Goal: Transaction & Acquisition: Subscribe to service/newsletter

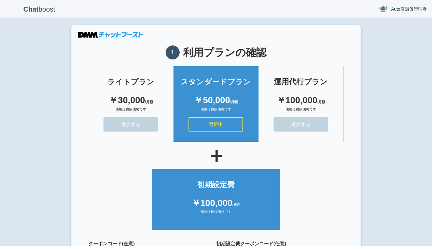
scroll to position [61, 0]
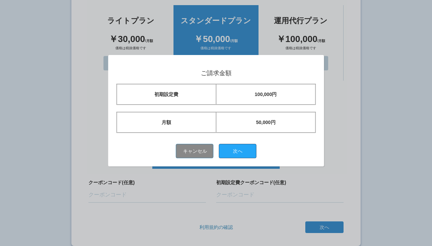
click at [240, 151] on button "次へ" at bounding box center [238, 151] width 38 height 14
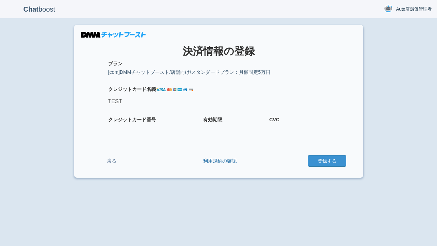
type input "TEST"
click at [327, 161] on button "登録する" at bounding box center [327, 161] width 38 height 12
